Goal: Information Seeking & Learning: Learn about a topic

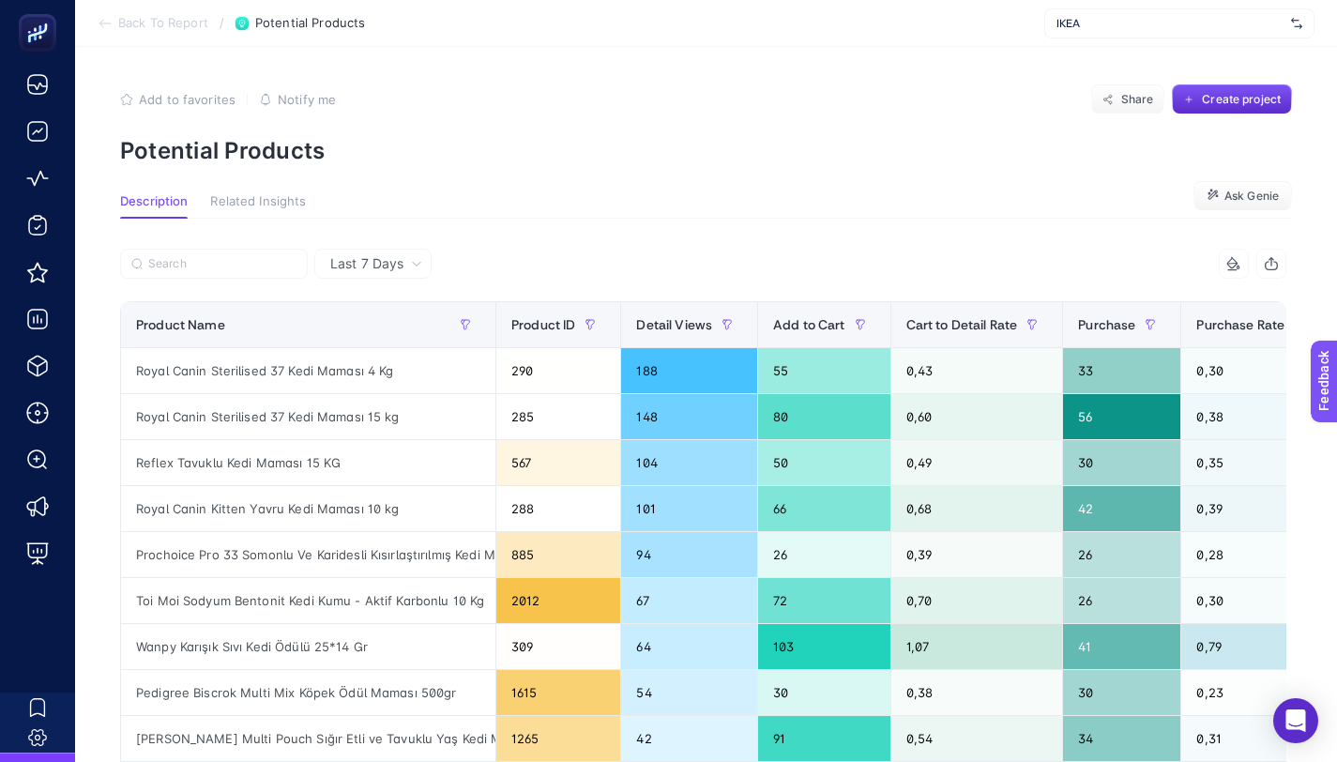
scroll to position [13, 93]
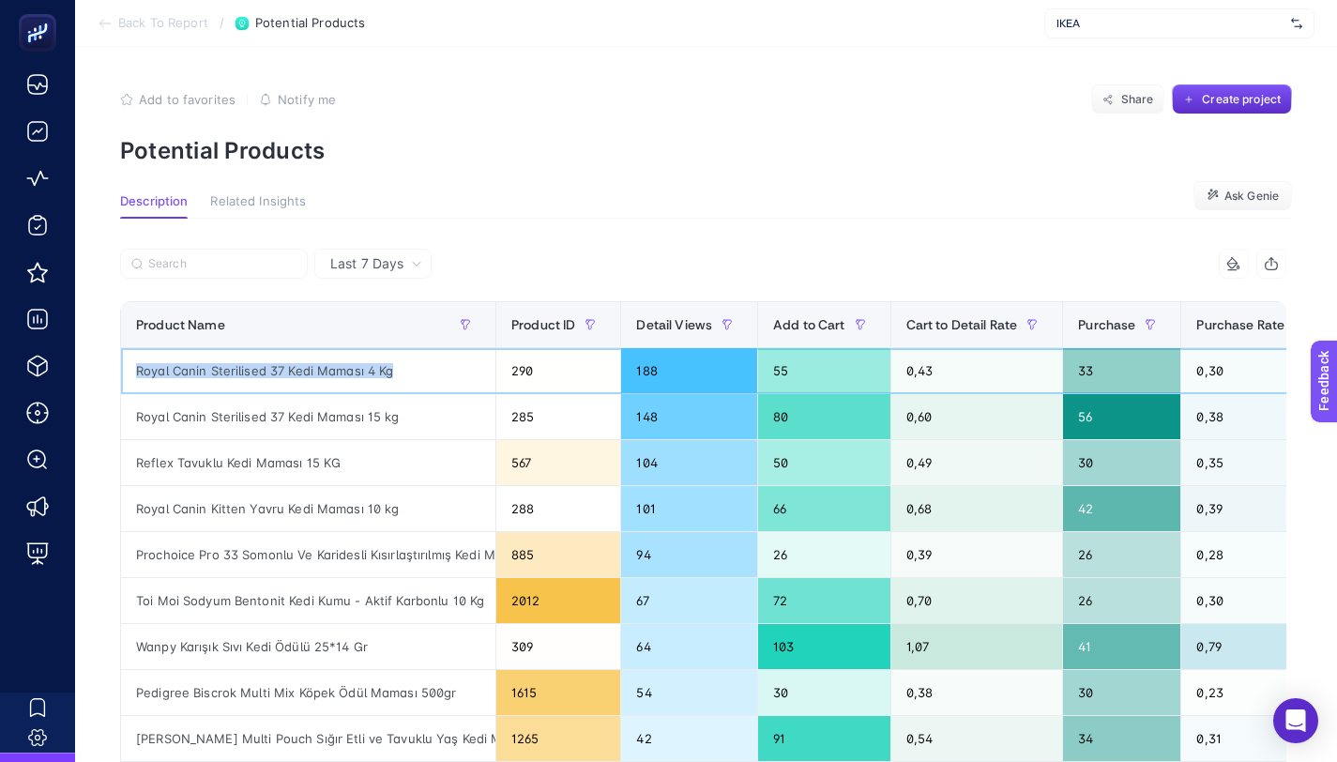
drag, startPoint x: 133, startPoint y: 371, endPoint x: 403, endPoint y: 371, distance: 270.2
click at [403, 371] on div "Royal Canin Sterilised 37 Kedi Maması 4 Kg" at bounding box center [308, 370] width 374 height 45
copy div "Royal Canin Sterilised 37 Kedi Maması 4 Kg"
click at [682, 232] on div "Last 7 Days 7 items selected Product Name Product ID Detail Views Add to Cart C…" at bounding box center [703, 717] width 1196 height 996
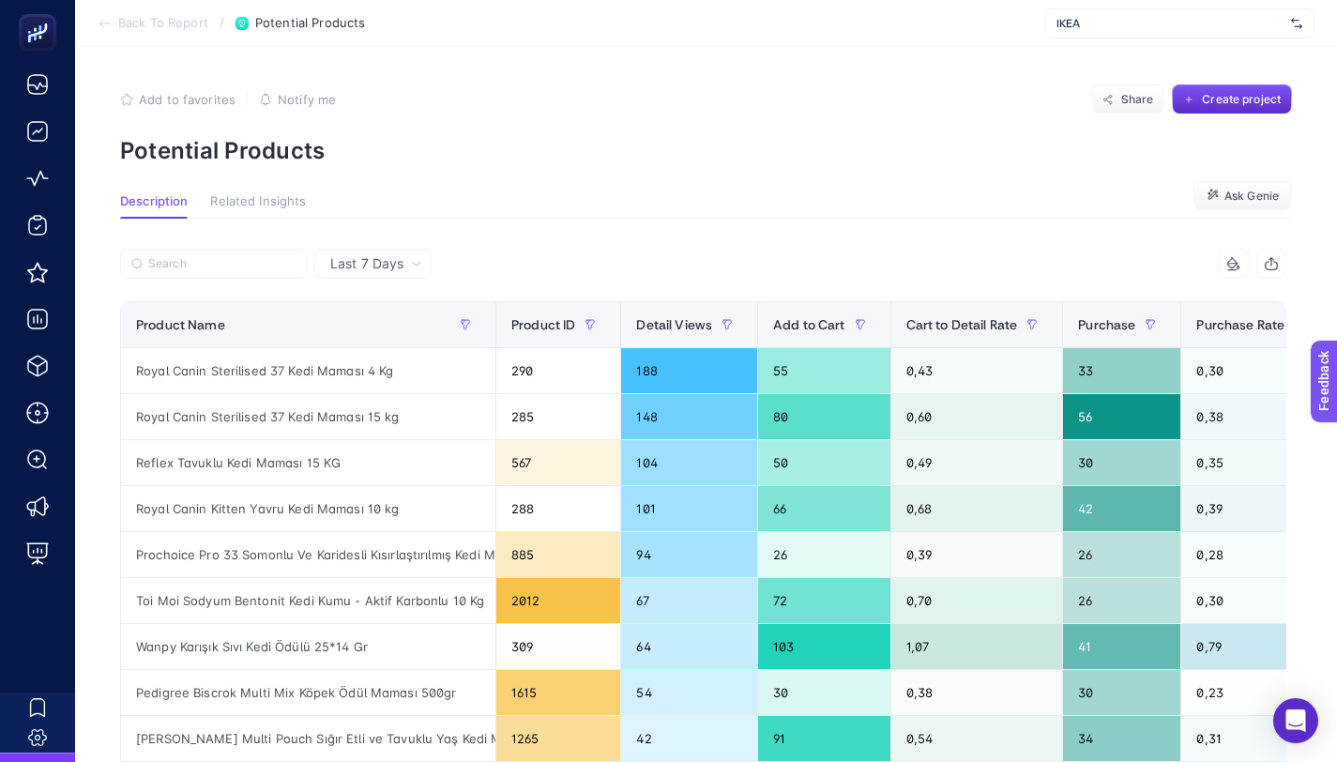
click at [113, 24] on li "Back To Report" at bounding box center [153, 23] width 111 height 15
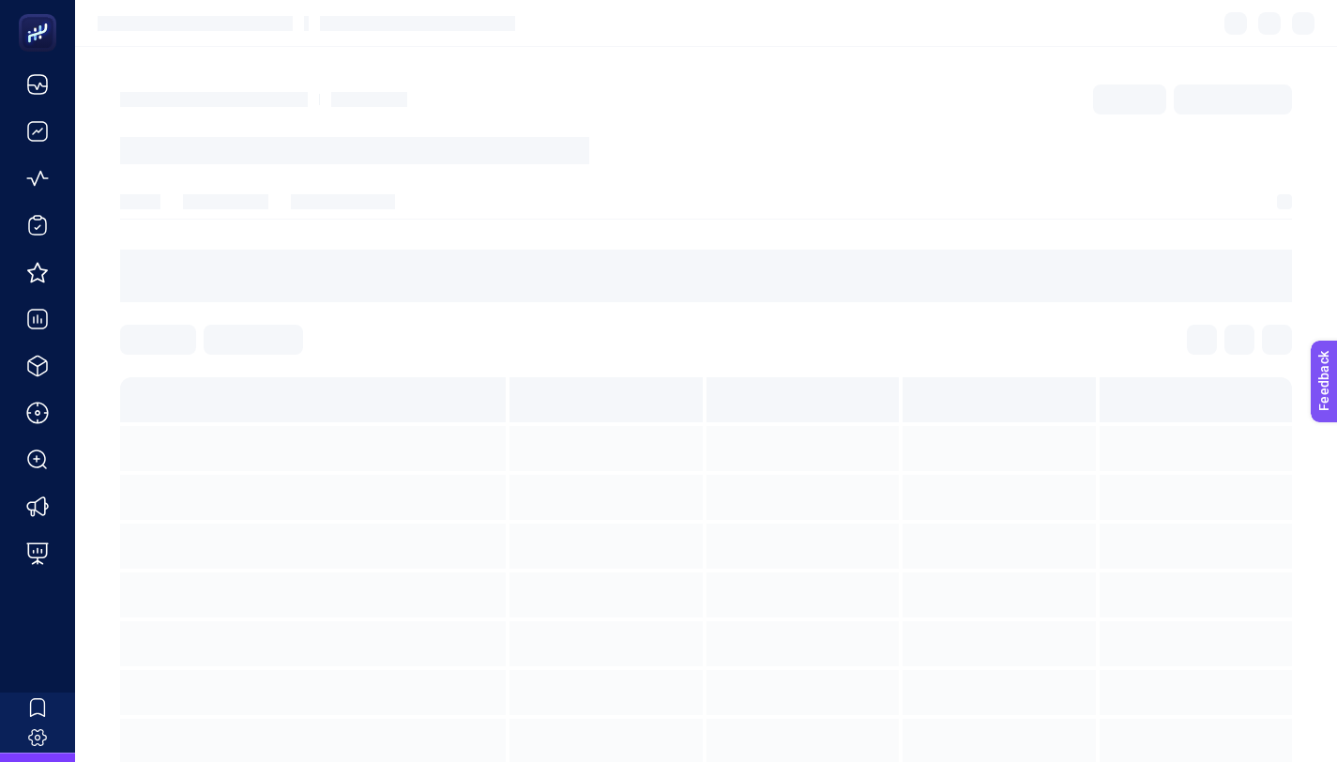
click at [1172, 12] on section at bounding box center [706, 23] width 1262 height 47
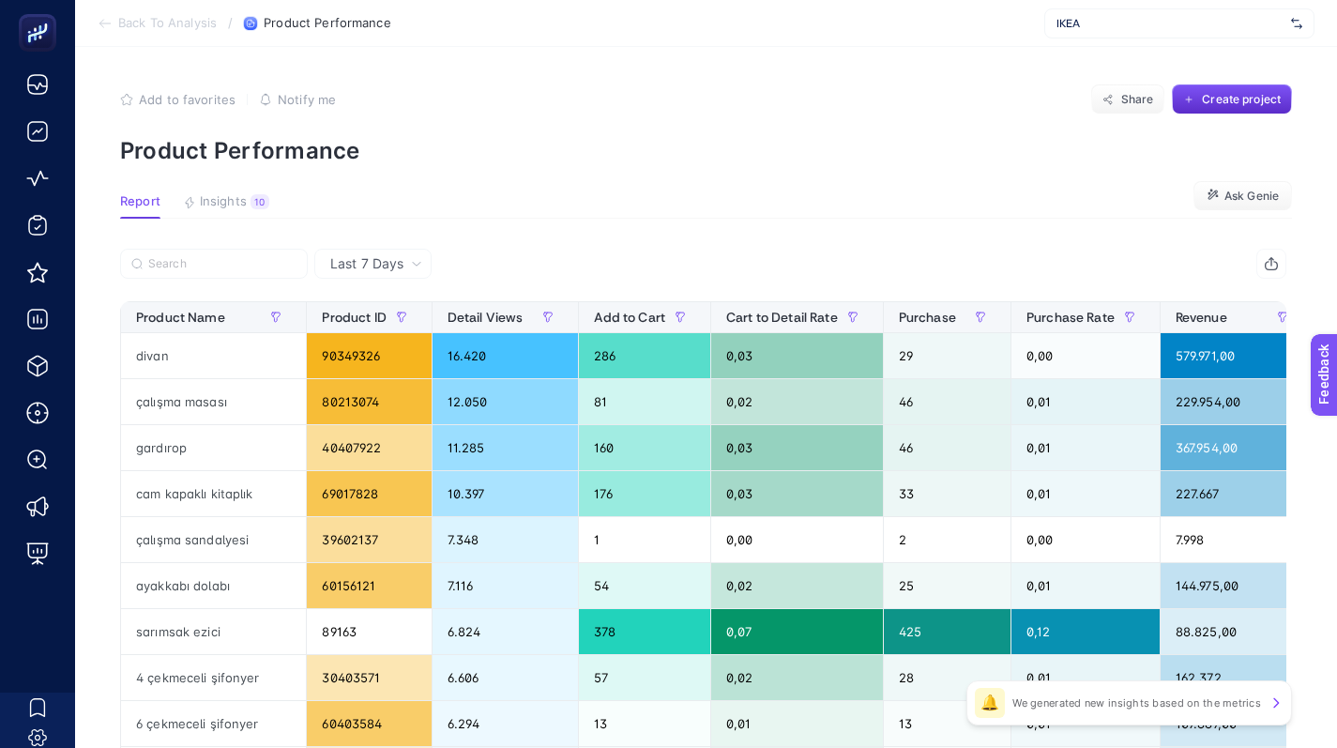
click at [1150, 30] on span "IKEA" at bounding box center [1169, 23] width 227 height 15
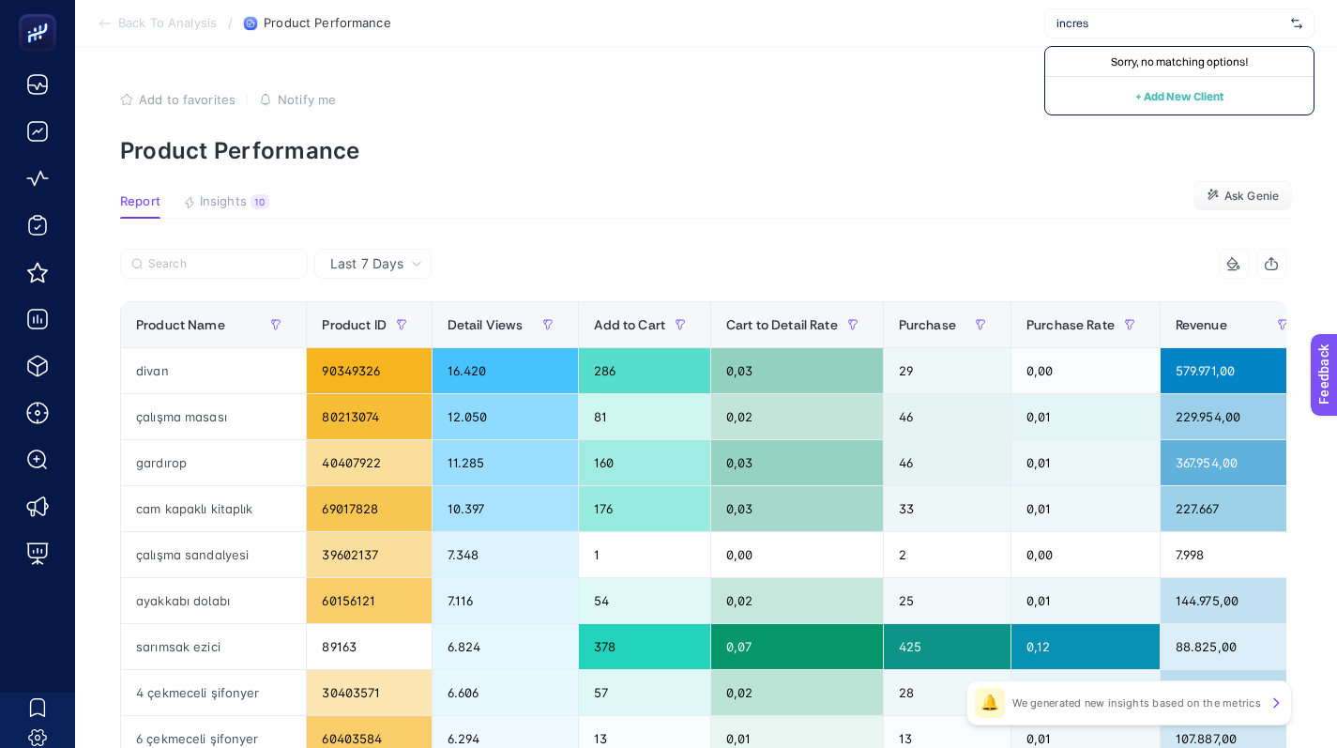
type input "incre"
click at [1143, 54] on span "[DOMAIN_NAME]" at bounding box center [1099, 61] width 86 height 15
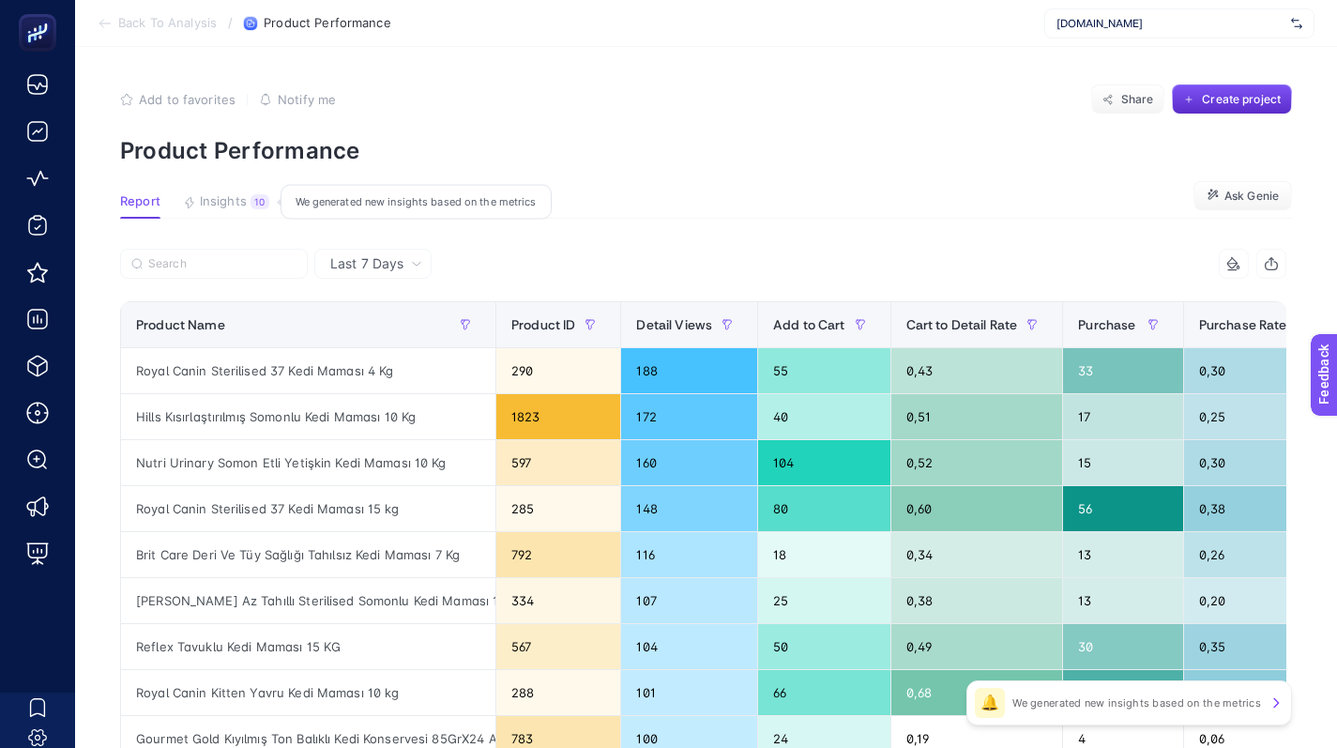
click at [218, 207] on span "Insights" at bounding box center [223, 201] width 47 height 15
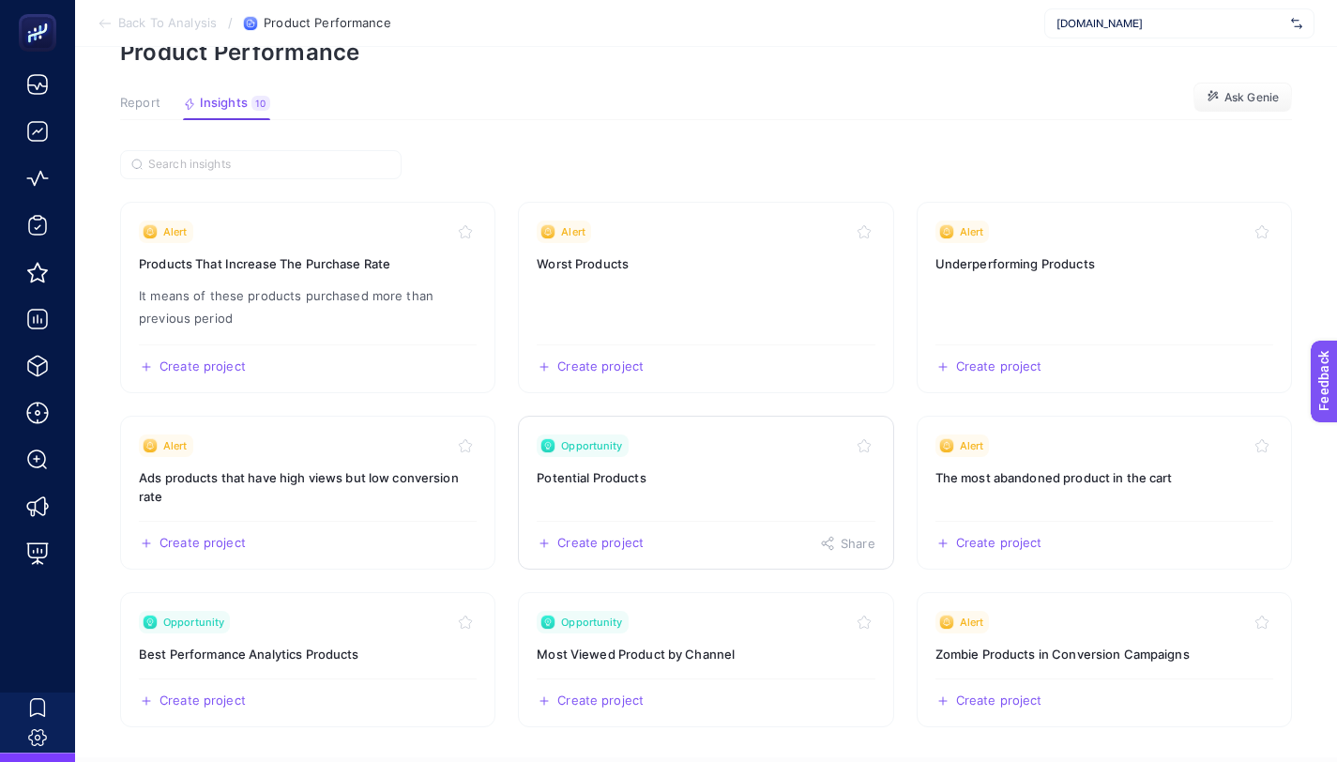
click at [684, 455] on div "Opportunity" at bounding box center [706, 445] width 338 height 23
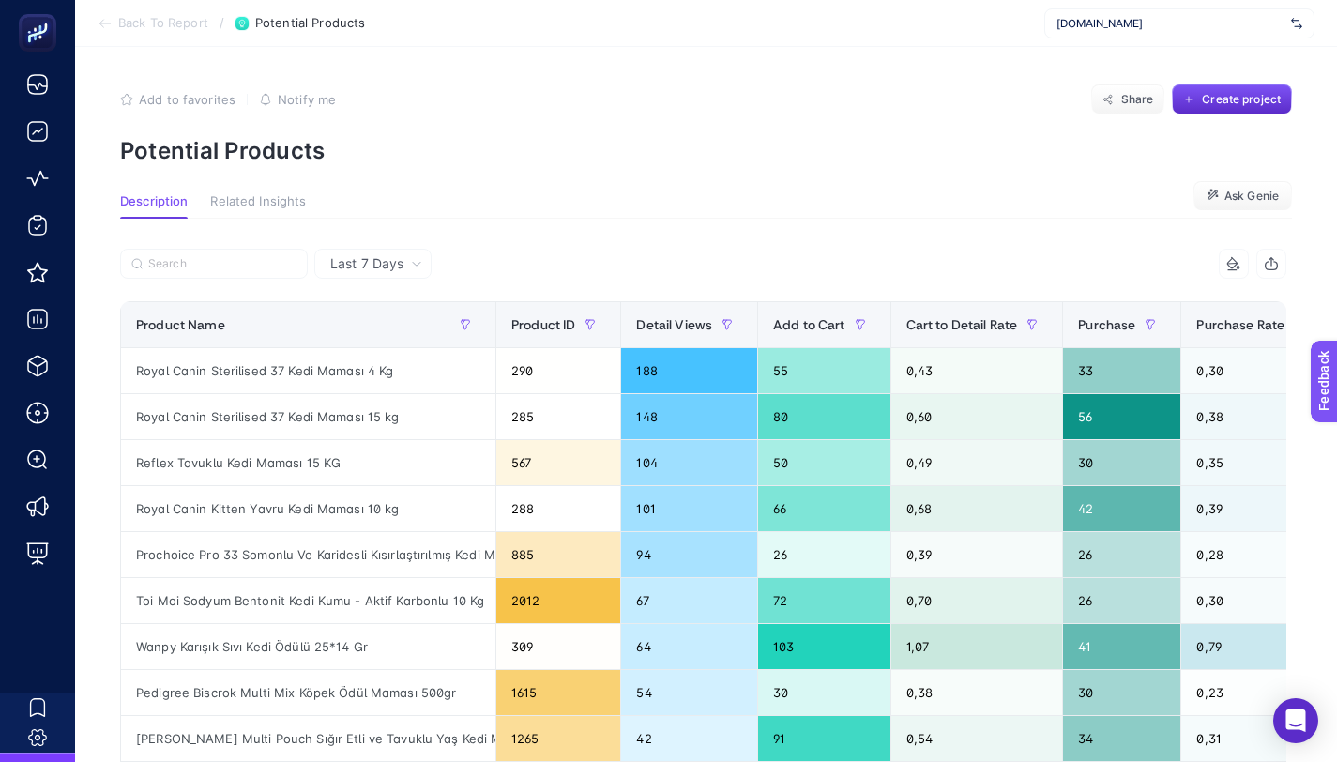
click at [98, 29] on icon at bounding box center [105, 23] width 15 height 15
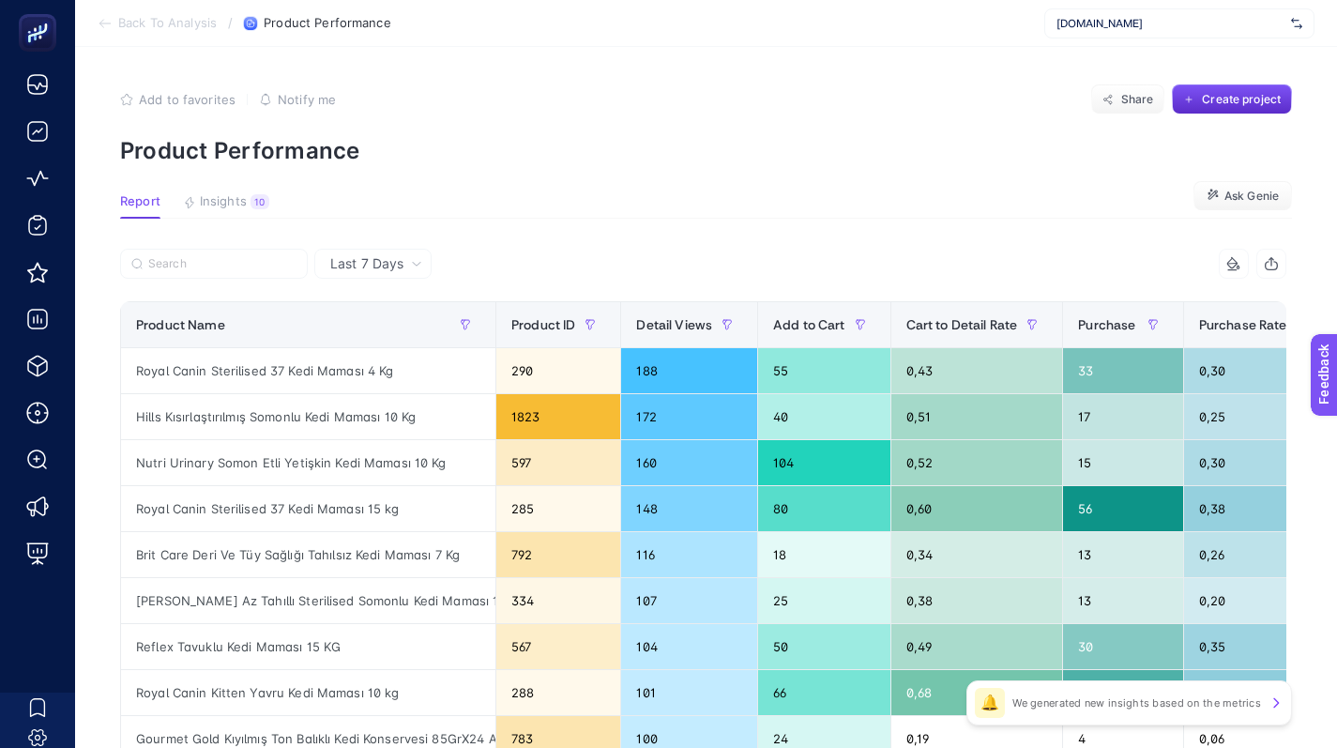
click at [104, 24] on icon at bounding box center [105, 23] width 15 height 15
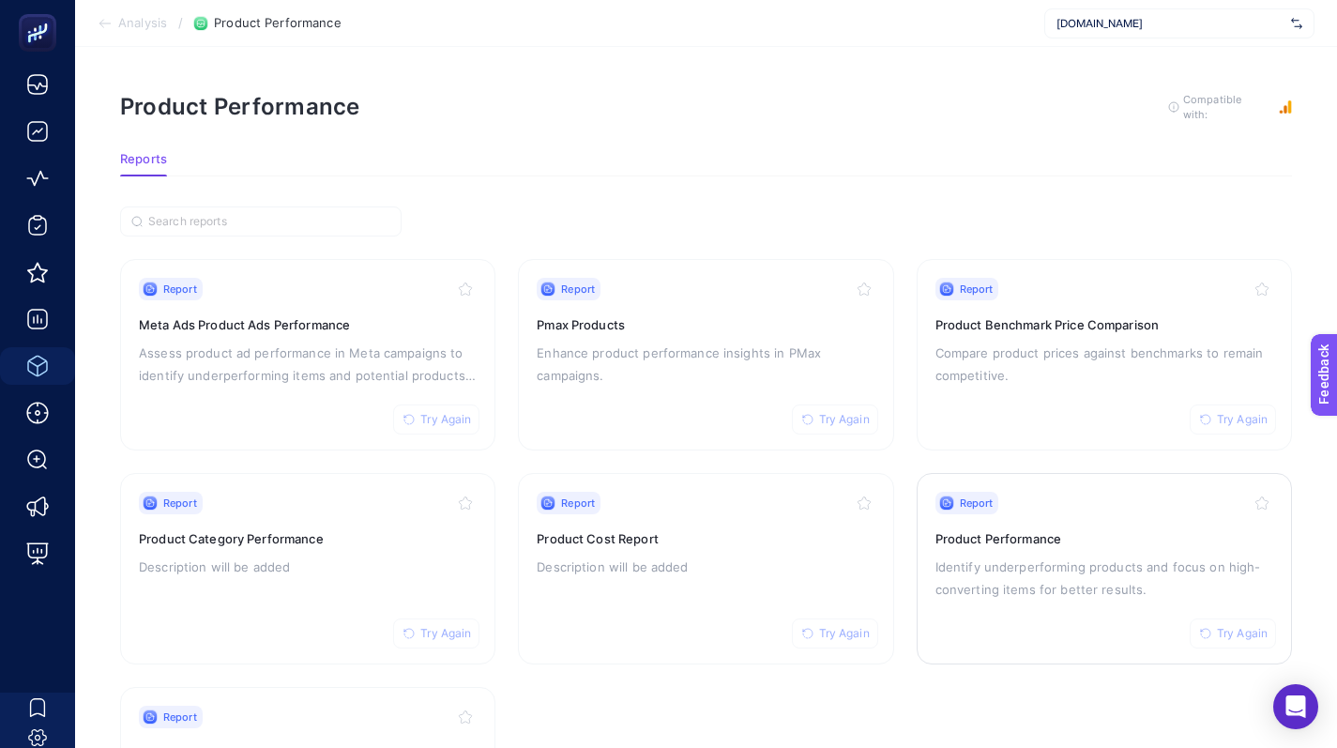
click at [1224, 626] on span "Try Again" at bounding box center [1242, 633] width 51 height 15
click at [1131, 570] on p "Identify underperforming products and focus on high-converting items for better…" at bounding box center [1104, 577] width 338 height 45
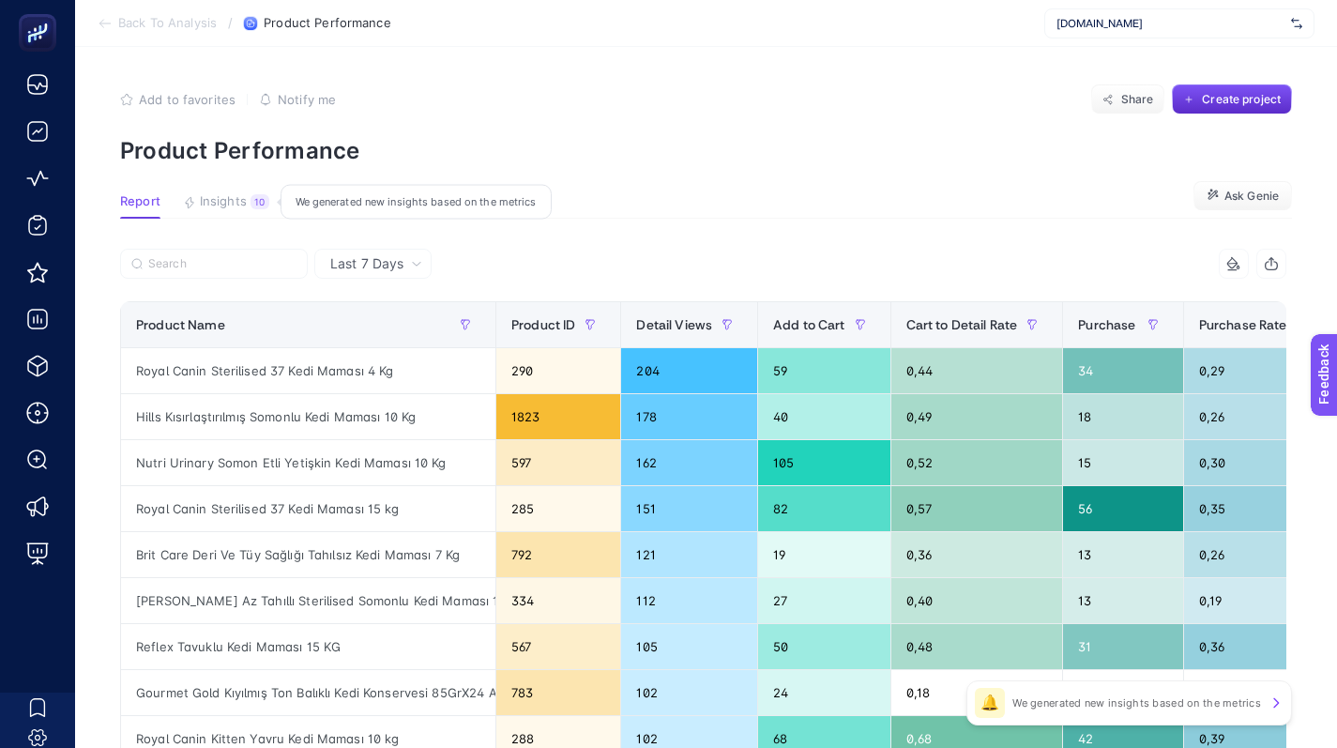
click at [247, 206] on button "Insights 10 We generated new insights based on the metrics" at bounding box center [226, 206] width 86 height 24
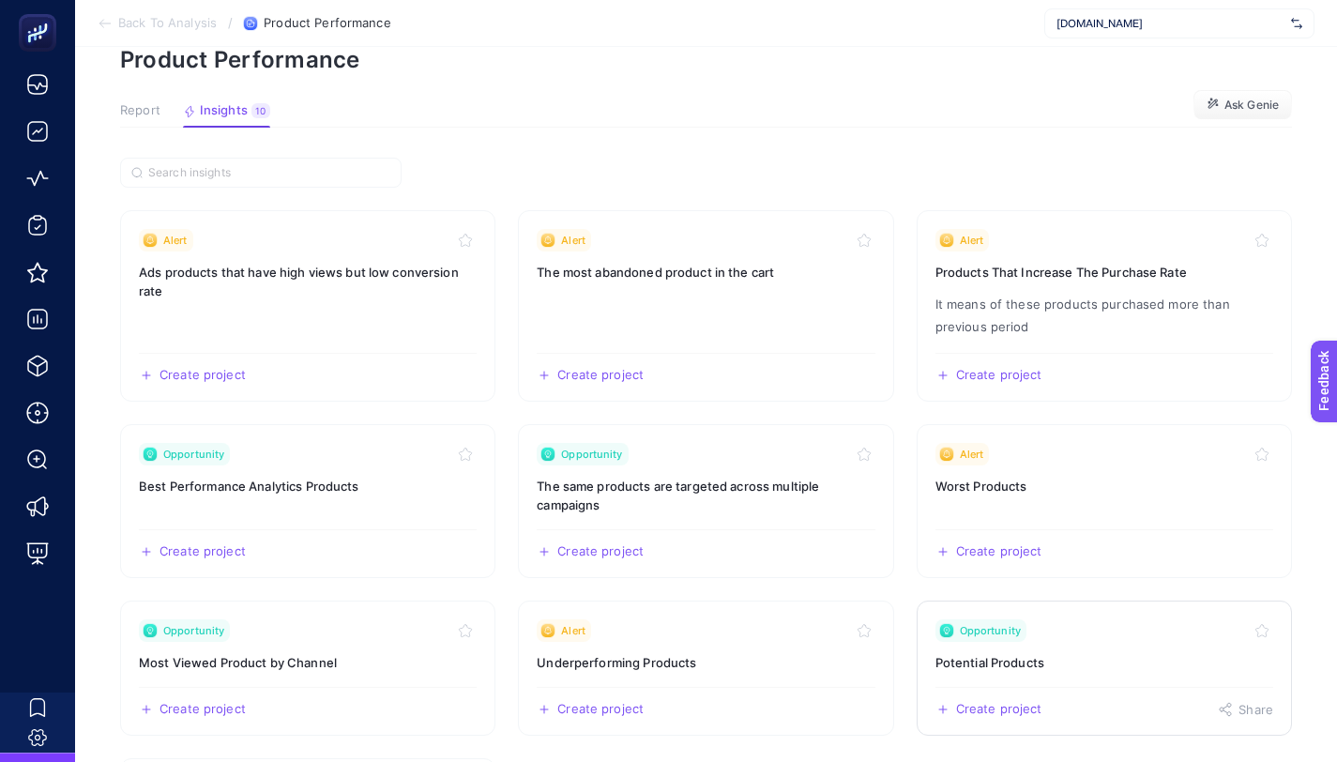
click at [1058, 645] on link "Opportunity Potential Products Create project Share" at bounding box center [1104, 667] width 375 height 135
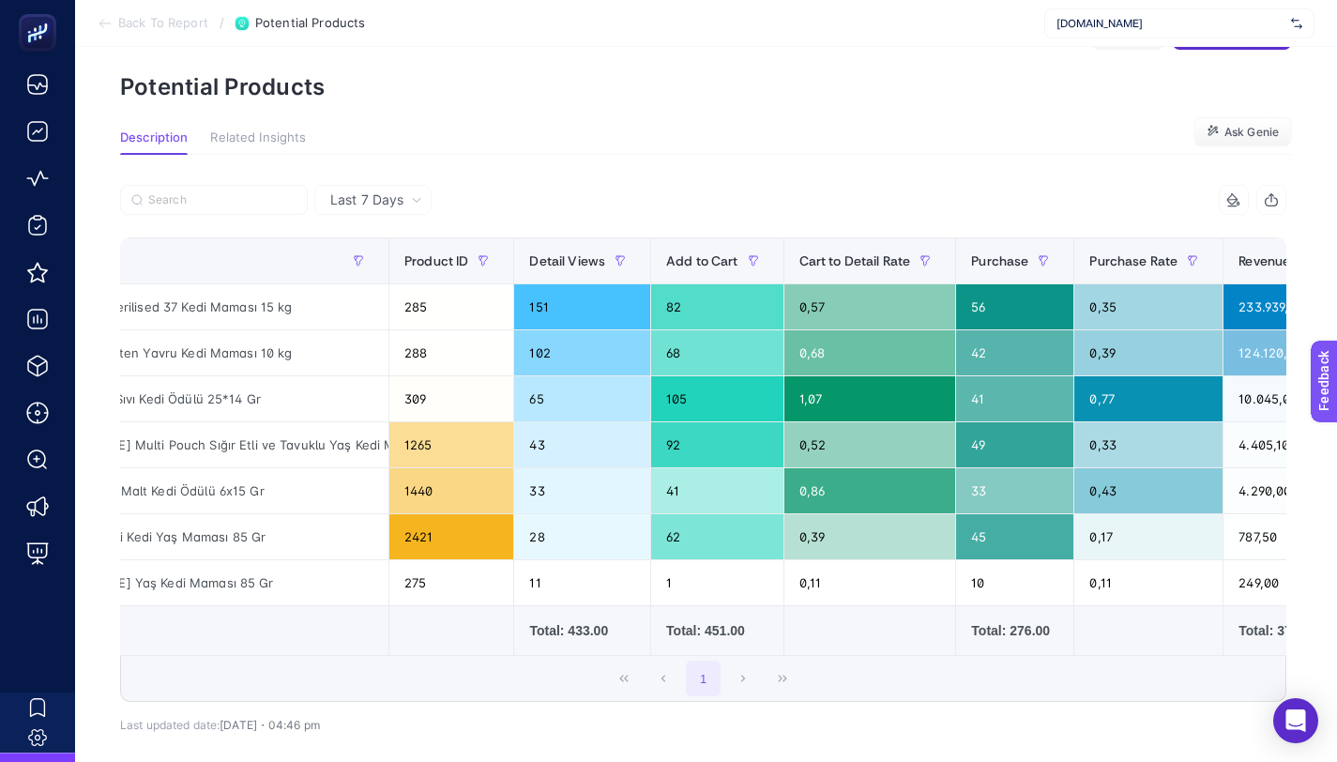
scroll to position [65, 0]
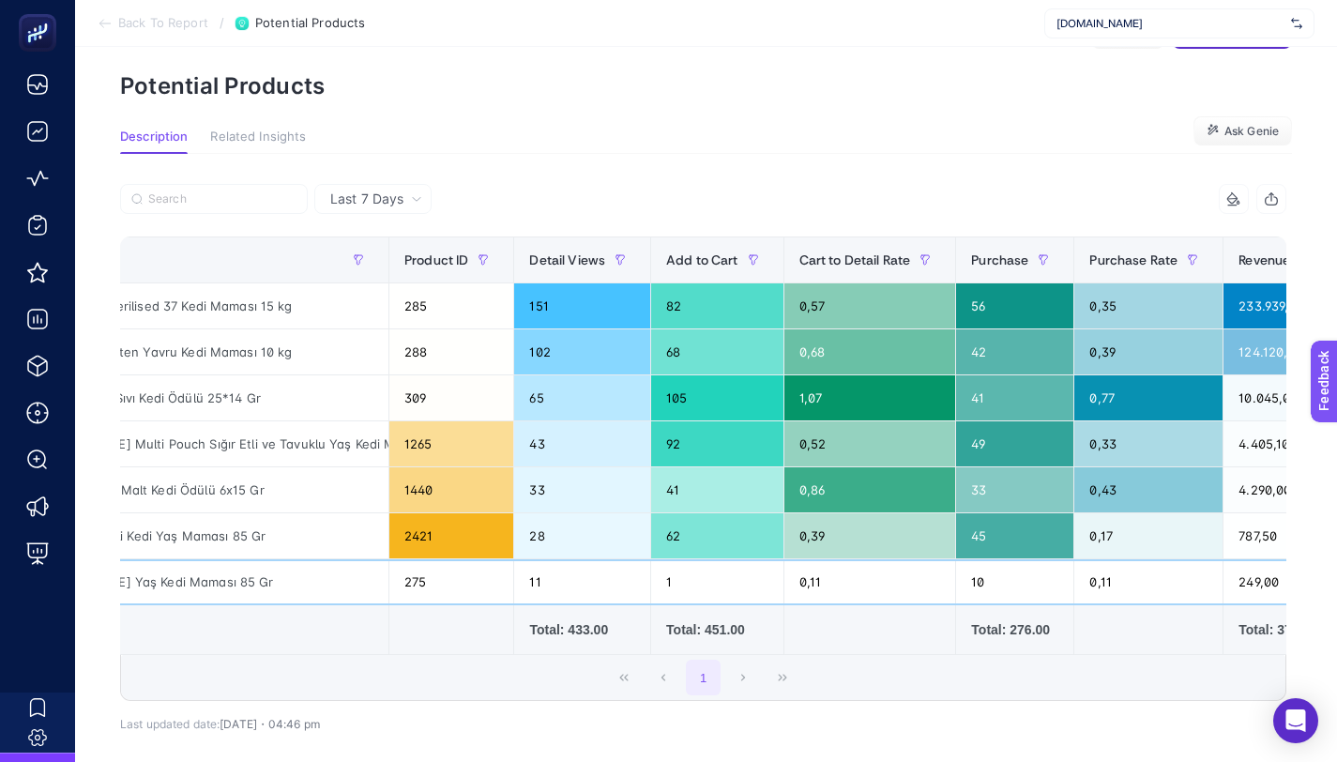
click at [993, 584] on div "10" at bounding box center [1014, 581] width 117 height 45
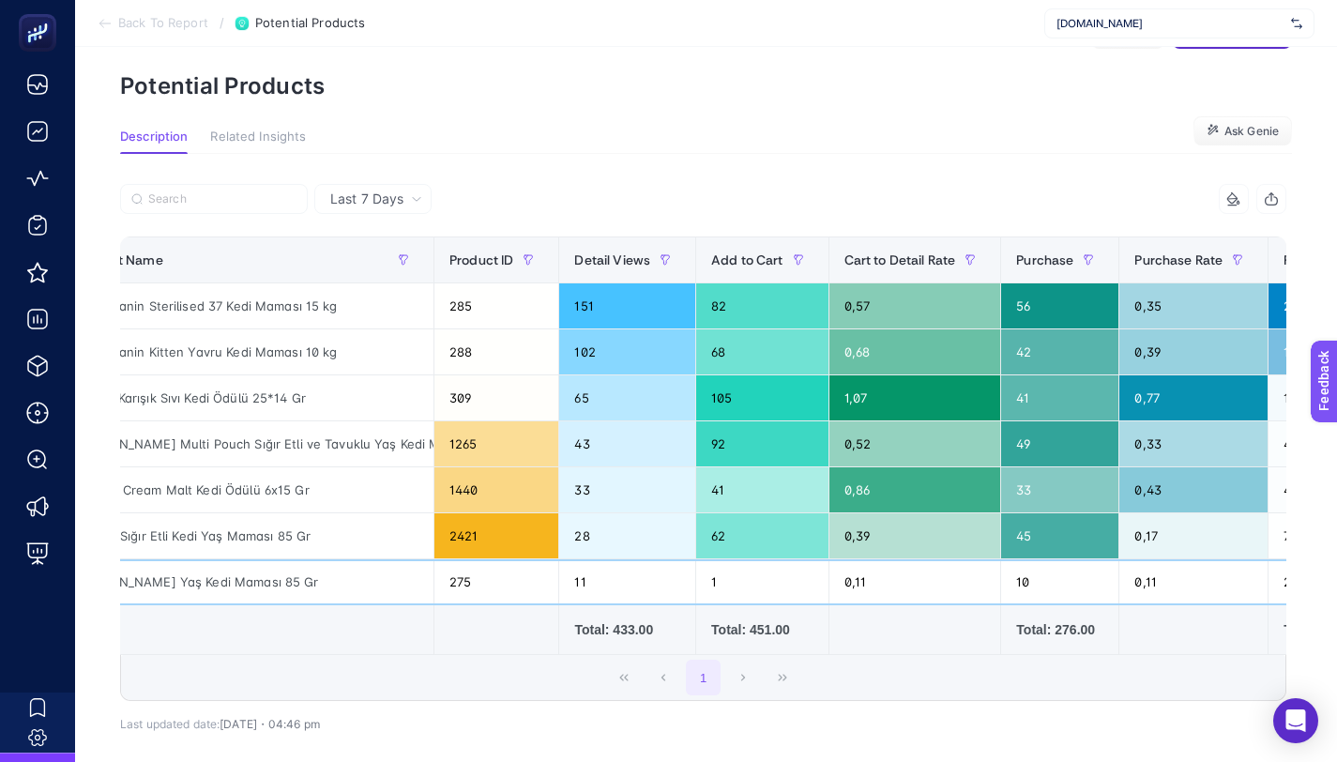
scroll to position [0, 0]
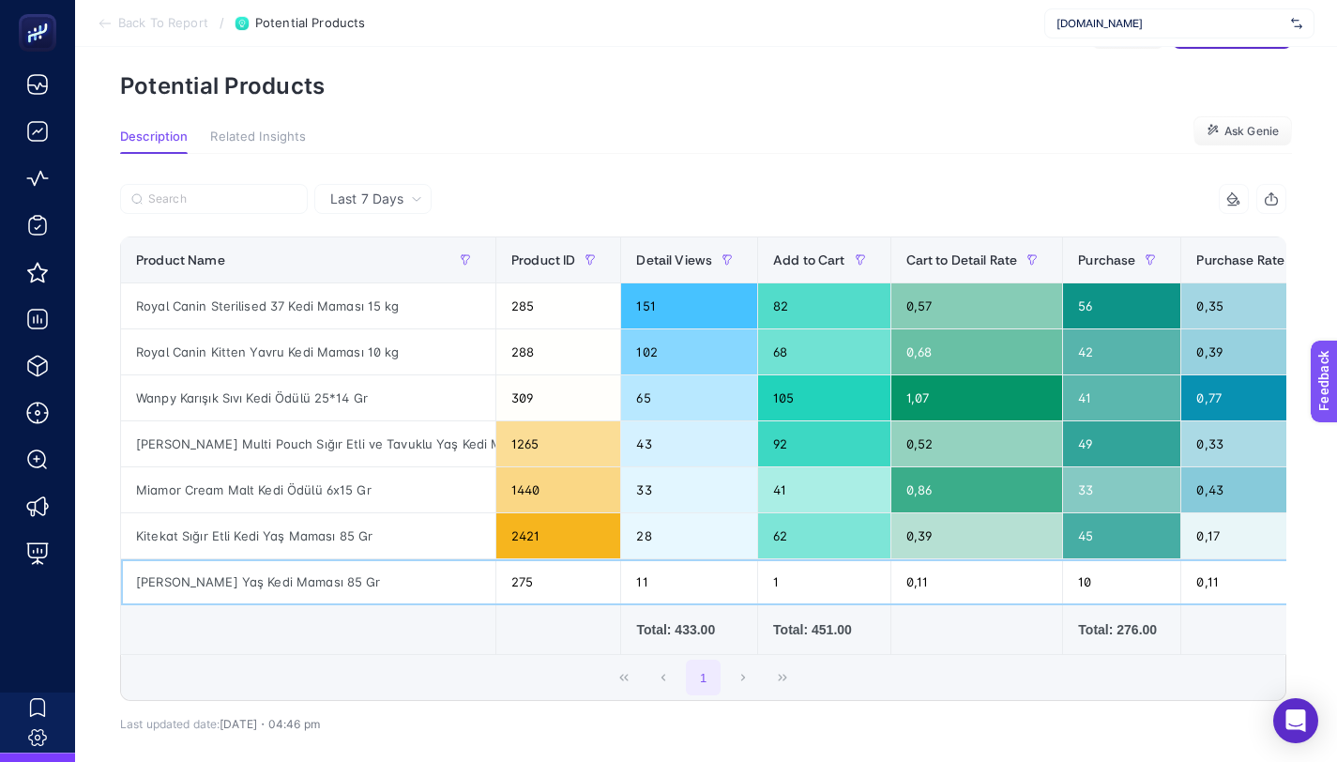
click at [798, 579] on div "1" at bounding box center [824, 581] width 132 height 45
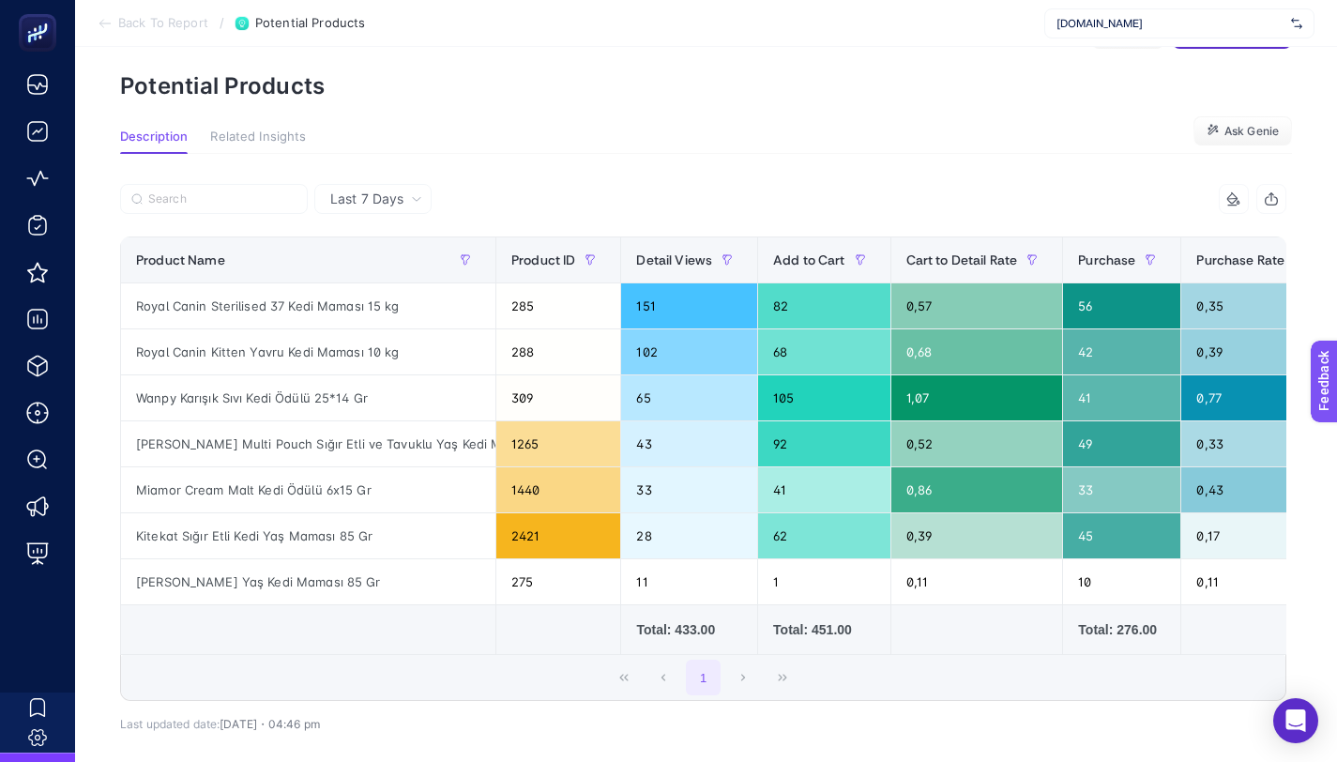
click at [851, 160] on div "Last 7 Days 7 items selected Product Name Product ID Detail Views Add to Cart C…" at bounding box center [703, 491] width 1196 height 674
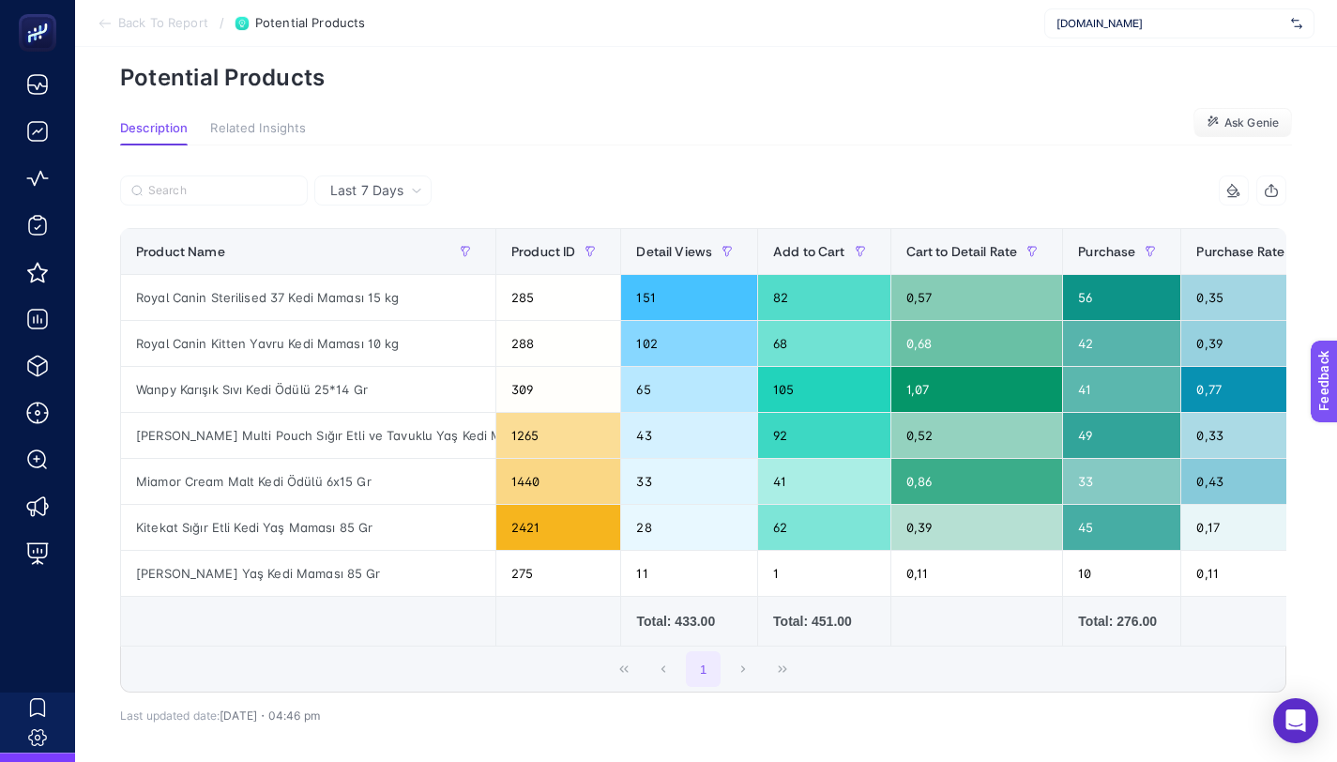
scroll to position [69, 0]
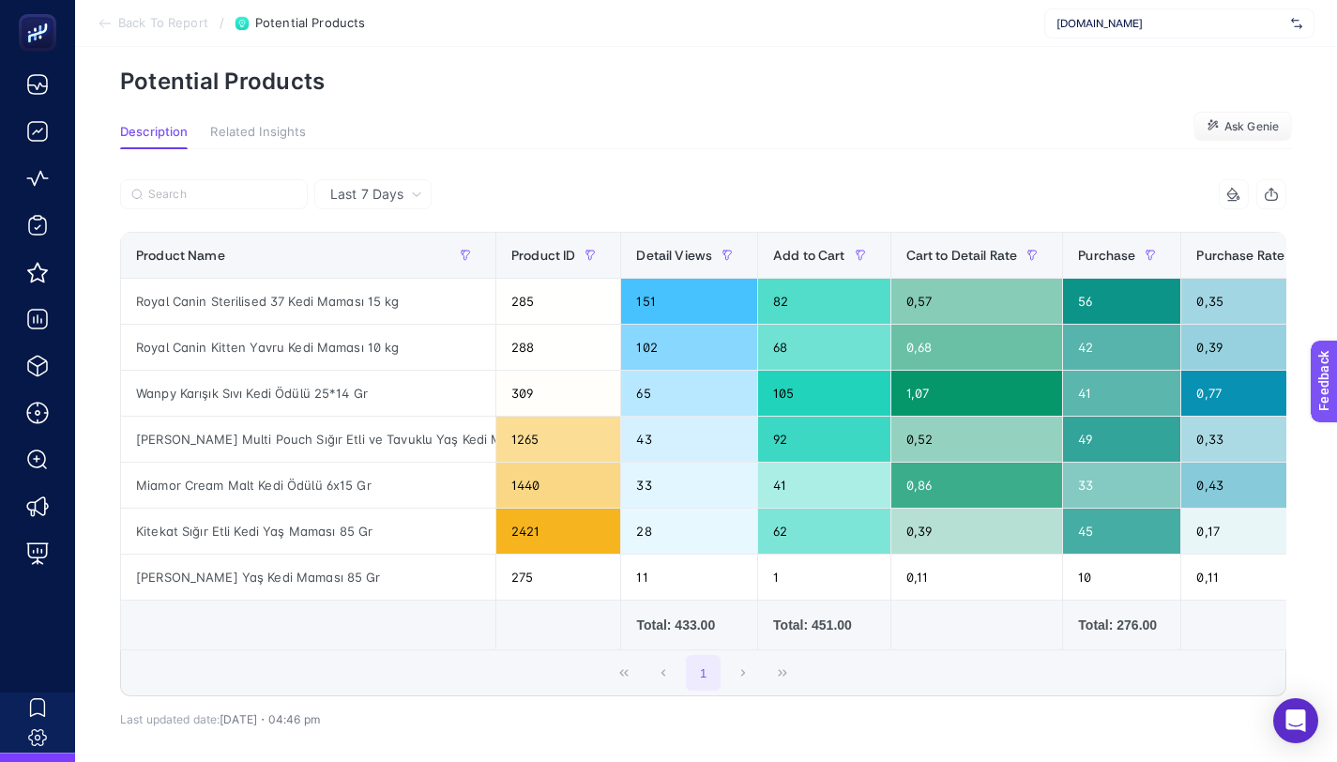
click at [398, 202] on span "Last 7 Days" at bounding box center [366, 194] width 73 height 19
click at [386, 265] on li "Last 30 Days" at bounding box center [373, 267] width 106 height 34
